Goal: Navigation & Orientation: Find specific page/section

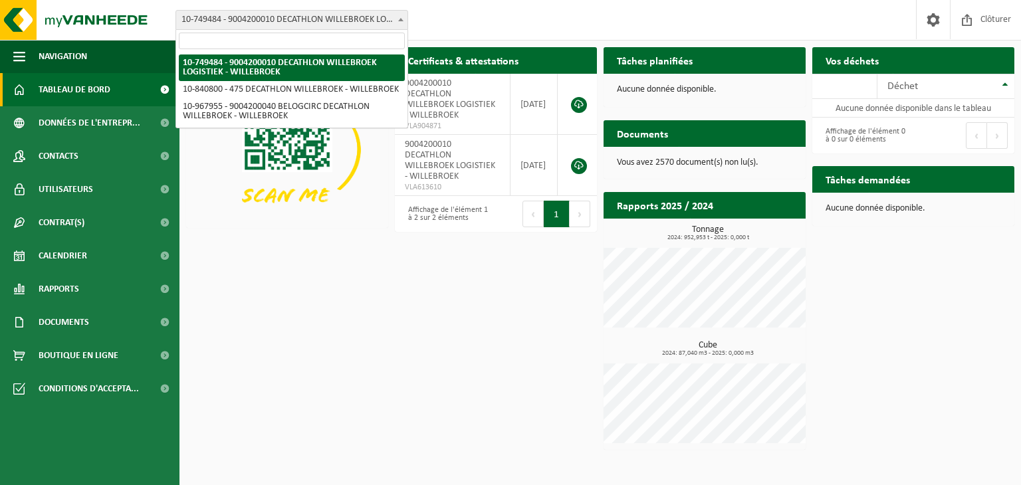
click at [392, 22] on span "10-749484 - 9004200010 DECATHLON WILLEBROEK LOGISTIEK - WILLEBROEK" at bounding box center [291, 20] width 231 height 19
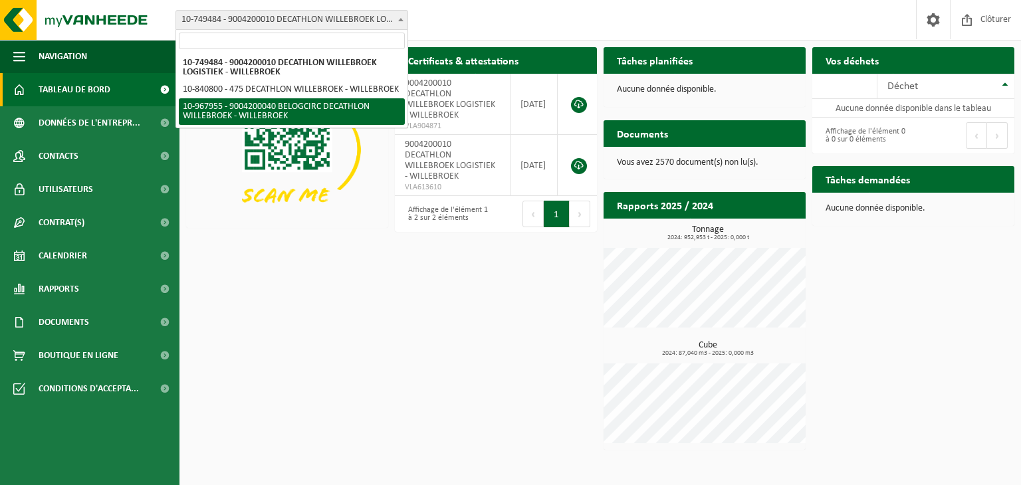
select select "154029"
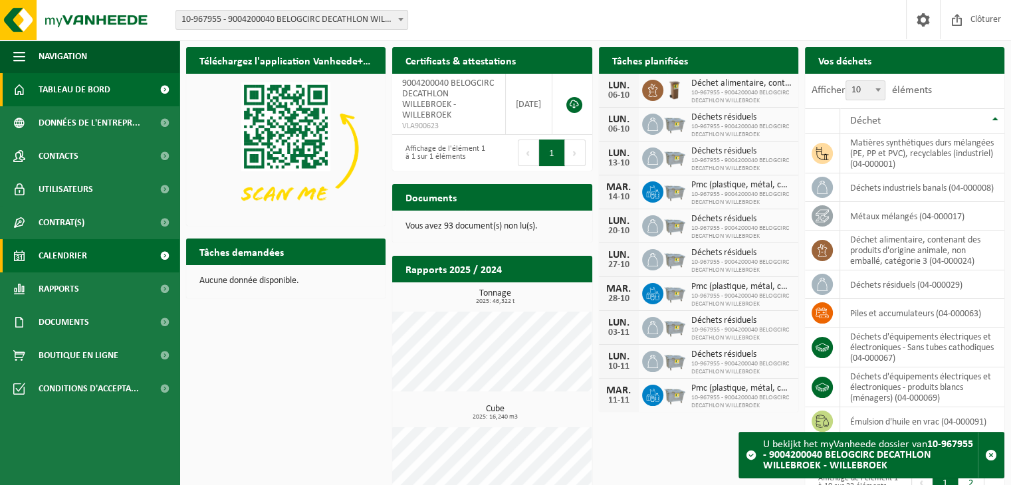
click at [82, 256] on span "Calendrier" at bounding box center [63, 255] width 49 height 33
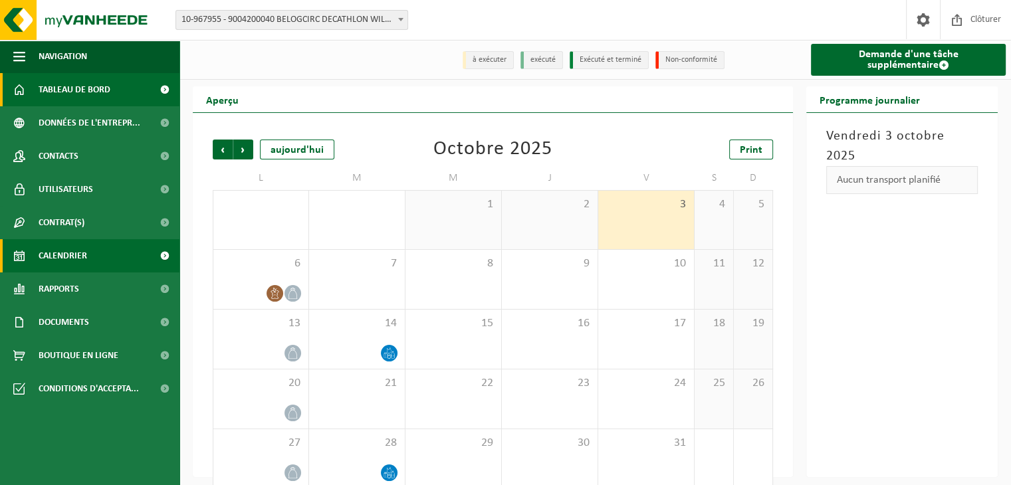
click at [96, 96] on span "Tableau de bord" at bounding box center [75, 89] width 72 height 33
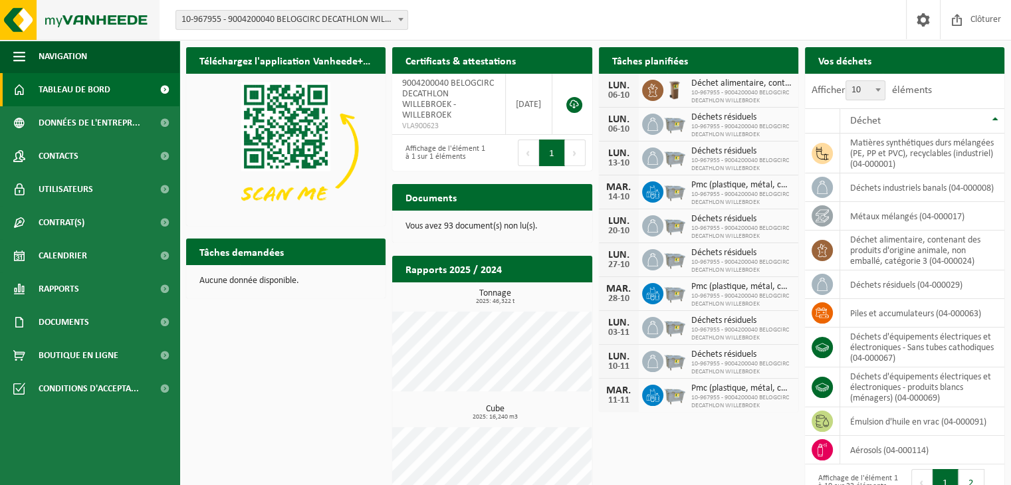
click at [98, 31] on img at bounding box center [79, 20] width 159 height 40
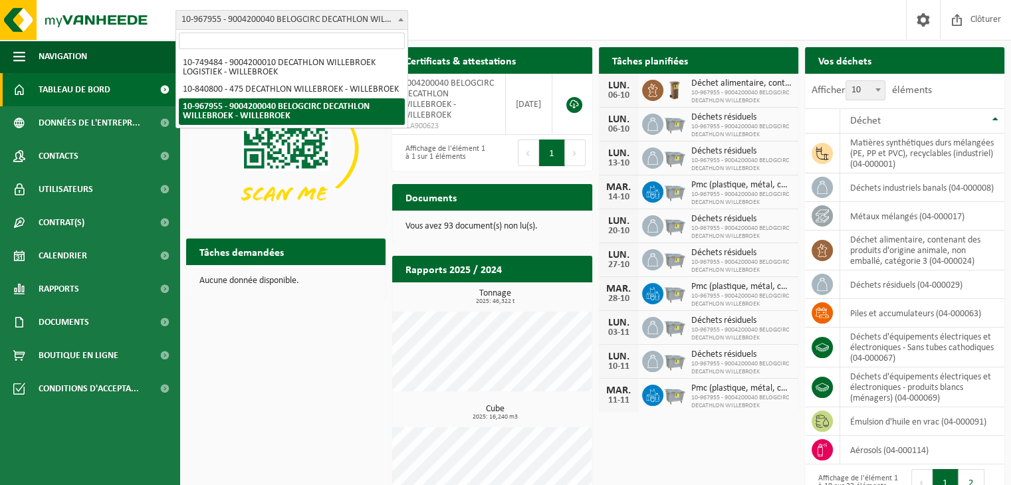
click at [254, 28] on span "10-967955 - 9004200040 BELOGCIRC DECATHLON WILLEBROEK - WILLEBROEK" at bounding box center [291, 20] width 231 height 19
click at [254, 312] on div "Téléchargez l'application Vanheede+ maintenant! Cachez Certificats & attestatio…" at bounding box center [595, 287] width 825 height 492
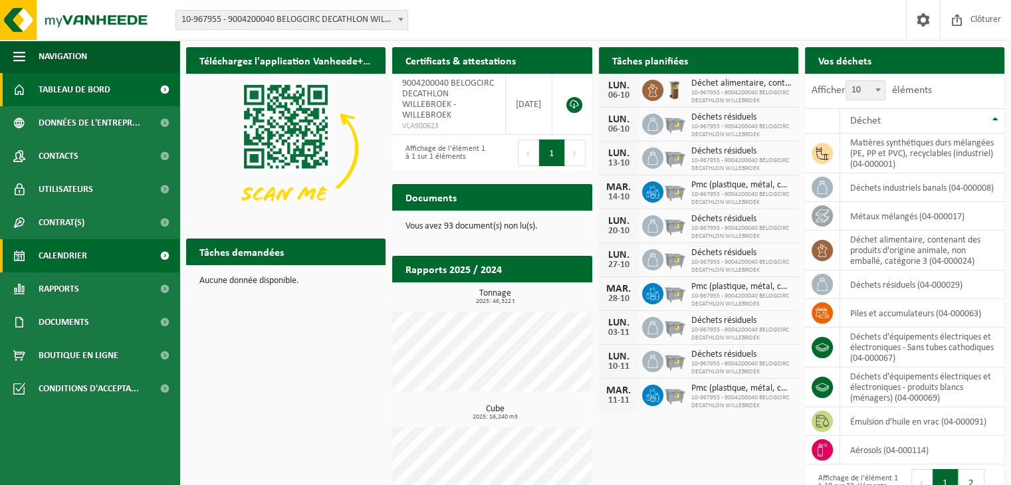
click at [78, 262] on span "Calendrier" at bounding box center [63, 255] width 49 height 33
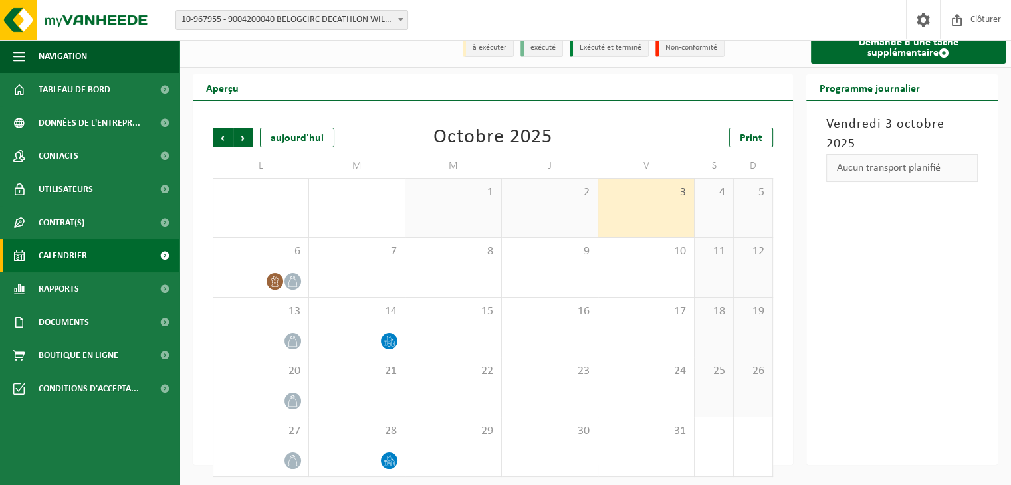
scroll to position [19, 0]
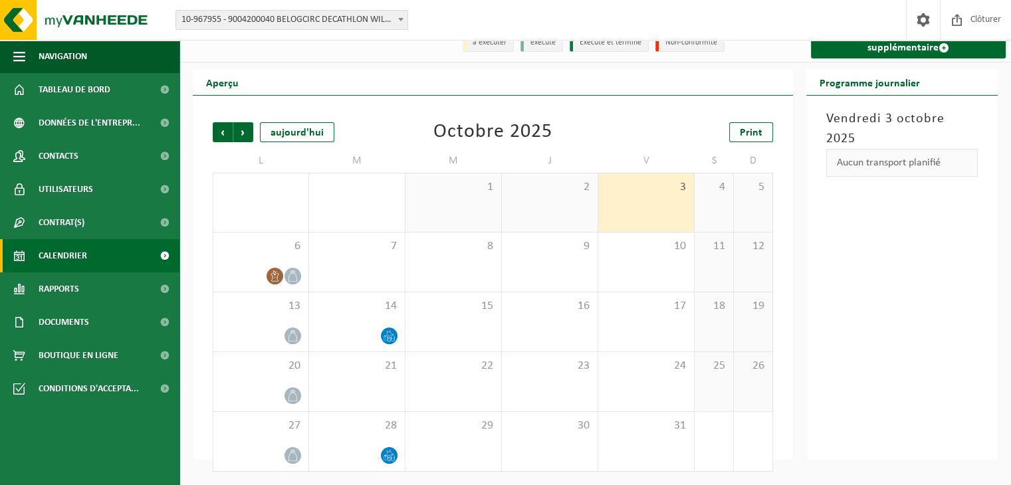
click at [199, 262] on div "Précédent Suivant [DATE] [DATE] Print L M M J V S D 29 1 30 1 2 3 4 5 6 7 8 9 1…" at bounding box center [493, 278] width 600 height 364
click at [57, 284] on span "Rapports" at bounding box center [59, 288] width 41 height 33
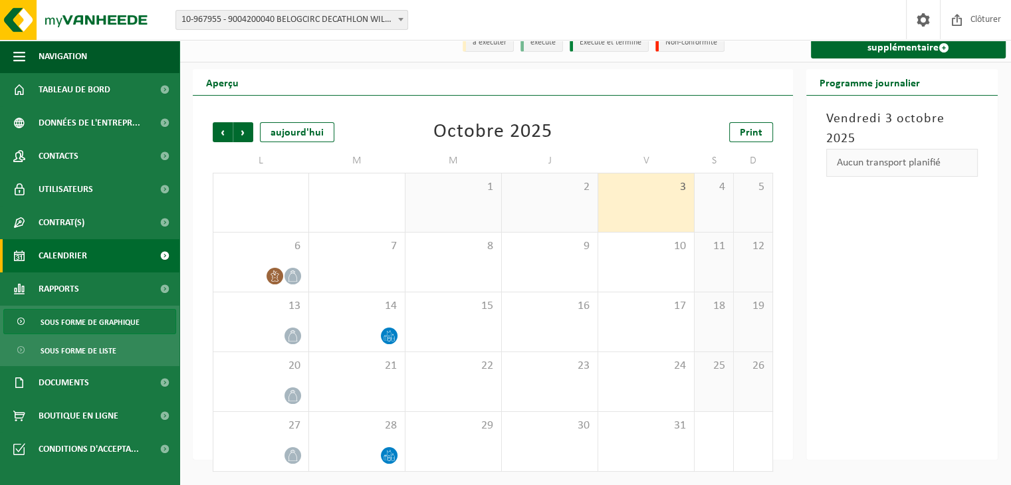
click at [92, 330] on span "Sous forme de graphique" at bounding box center [90, 322] width 99 height 25
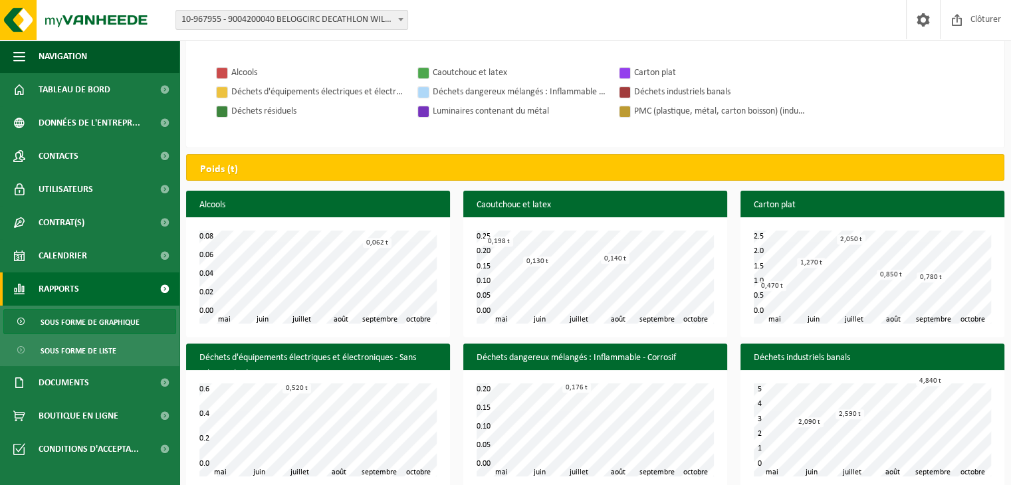
scroll to position [325, 0]
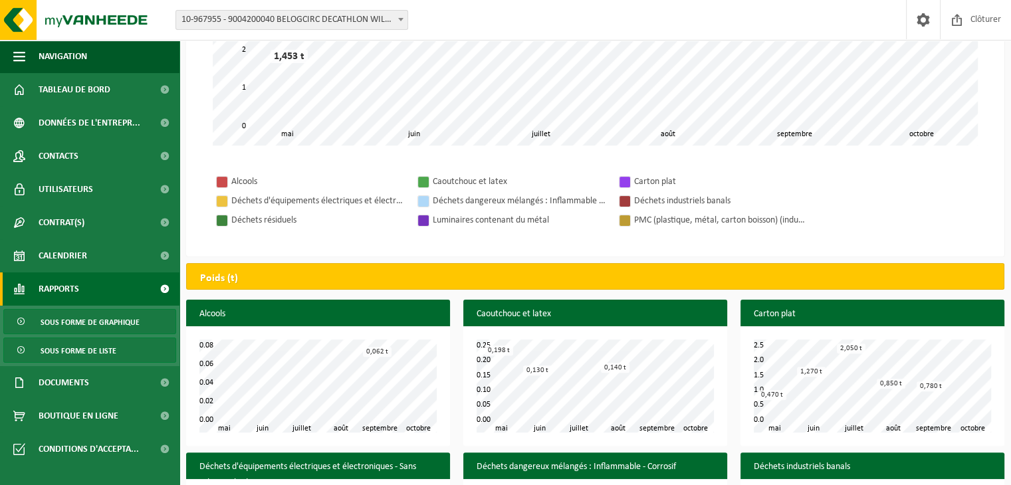
click at [74, 353] on span "Sous forme de liste" at bounding box center [79, 350] width 76 height 25
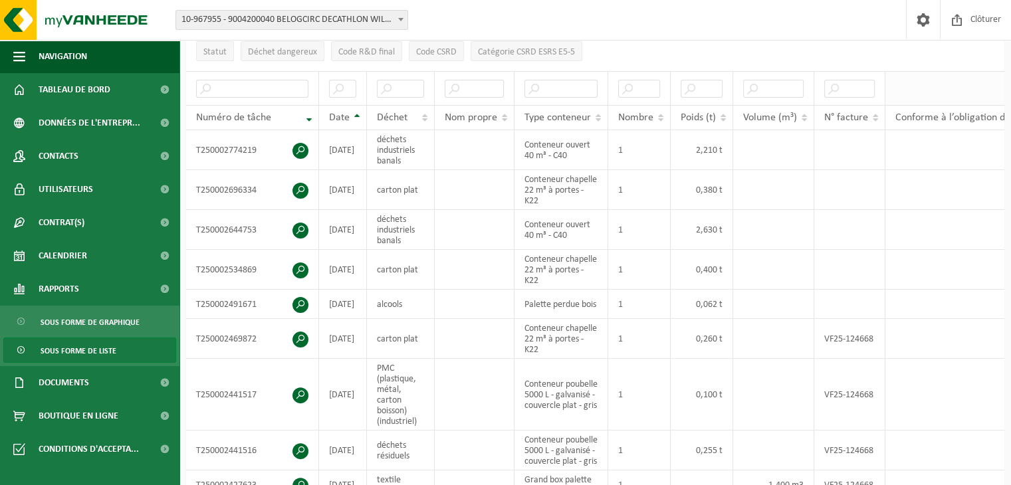
scroll to position [181, 0]
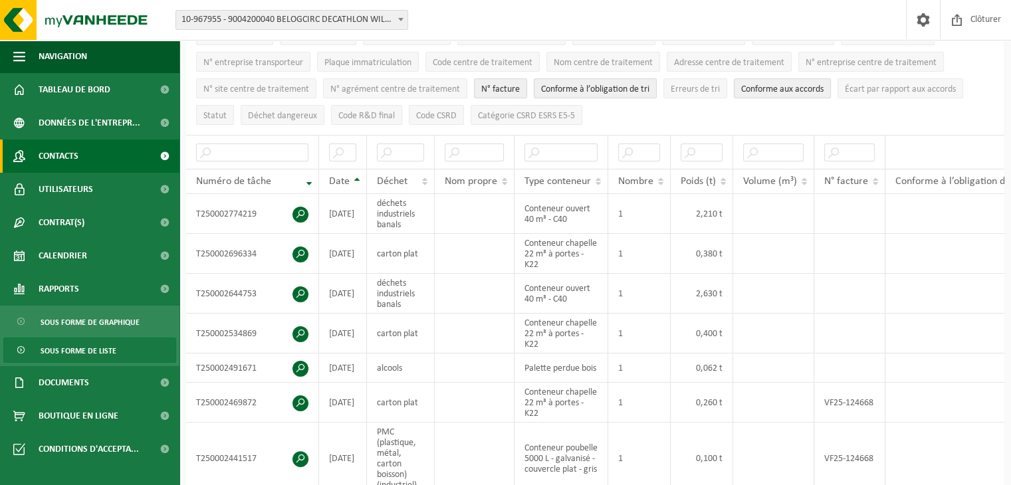
click at [74, 163] on span "Contacts" at bounding box center [59, 156] width 40 height 33
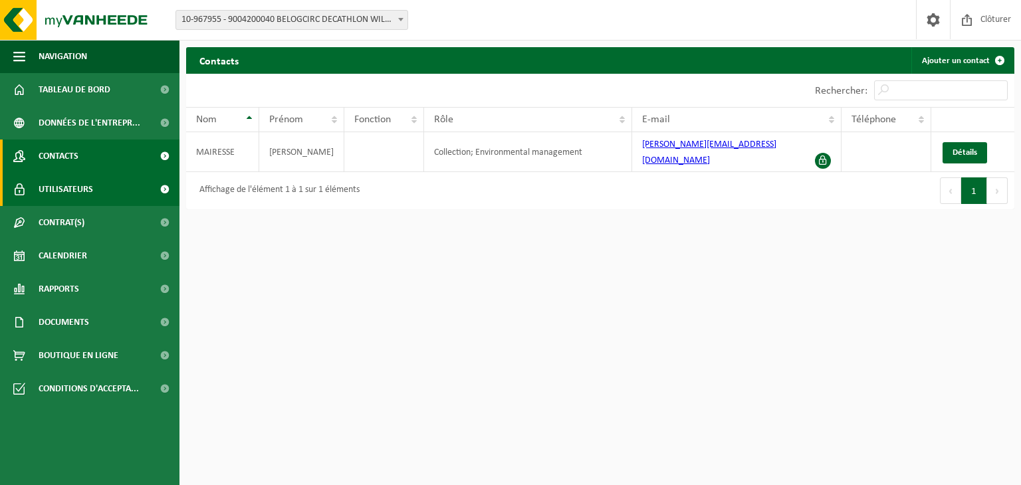
click at [75, 190] on span "Utilisateurs" at bounding box center [66, 189] width 54 height 33
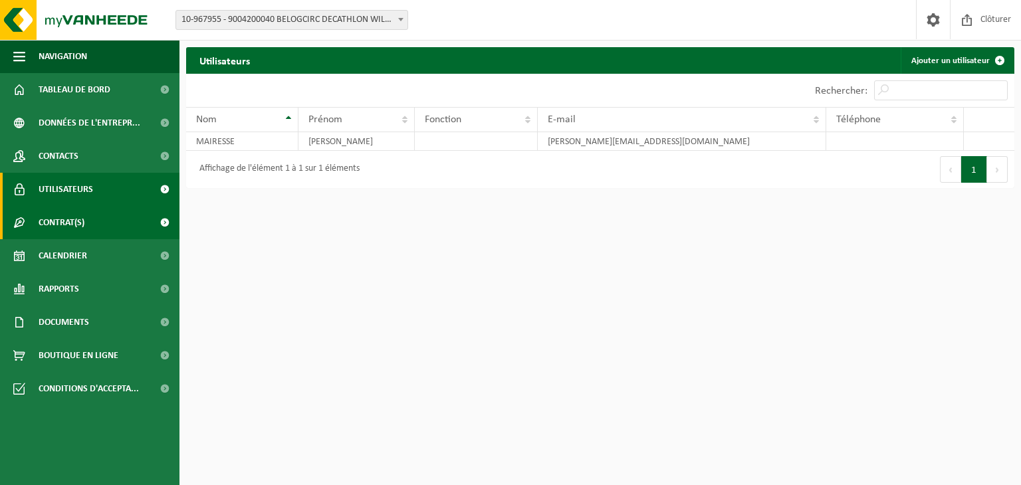
click at [76, 229] on span "Contrat(s)" at bounding box center [62, 222] width 46 height 33
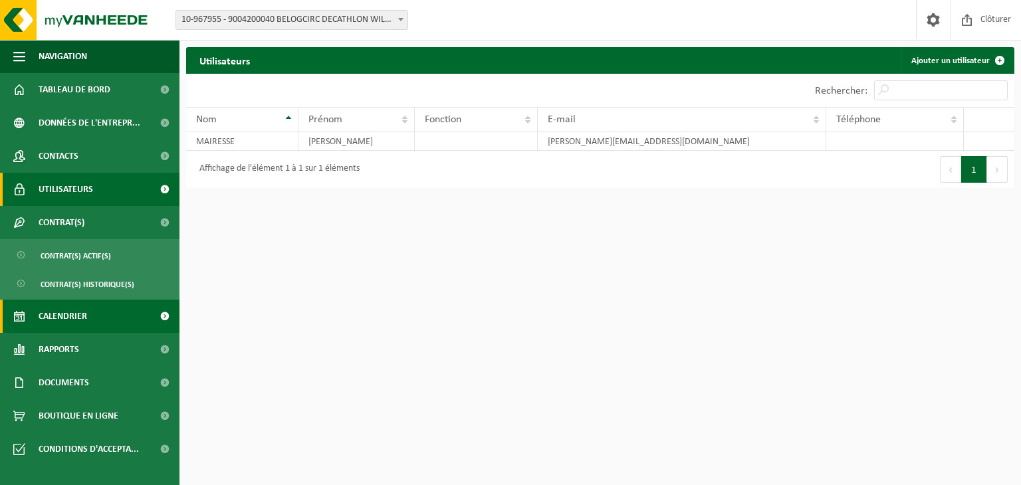
click at [64, 316] on span "Calendrier" at bounding box center [63, 316] width 49 height 33
